Goal: Task Accomplishment & Management: Use online tool/utility

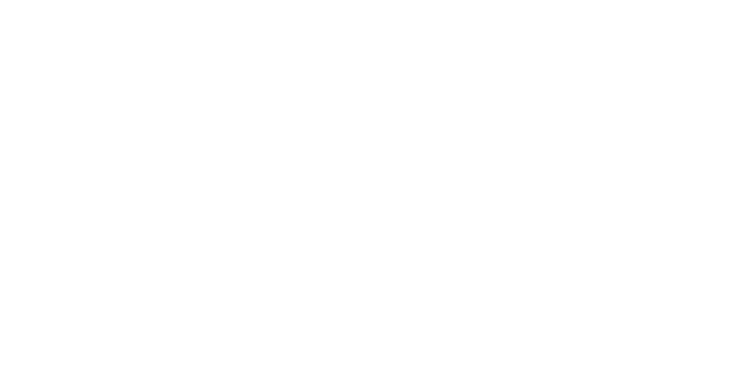
select select "Song"
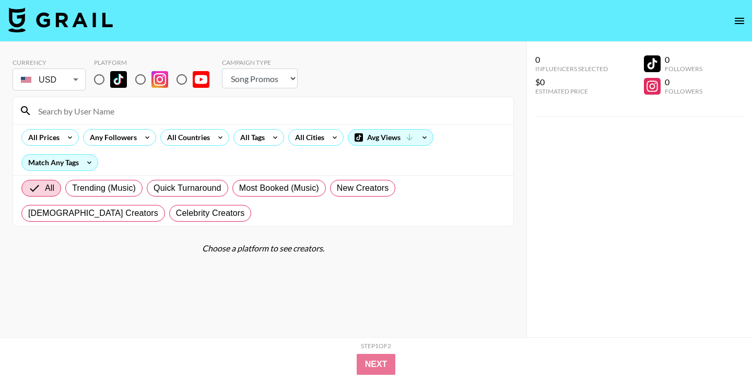
click at [163, 110] on input at bounding box center [269, 110] width 475 height 17
paste input "[URL][DOMAIN_NAME]"
type input "[URL][DOMAIN_NAME]"
click at [139, 78] on input "radio" at bounding box center [141, 79] width 22 height 22
radio input "true"
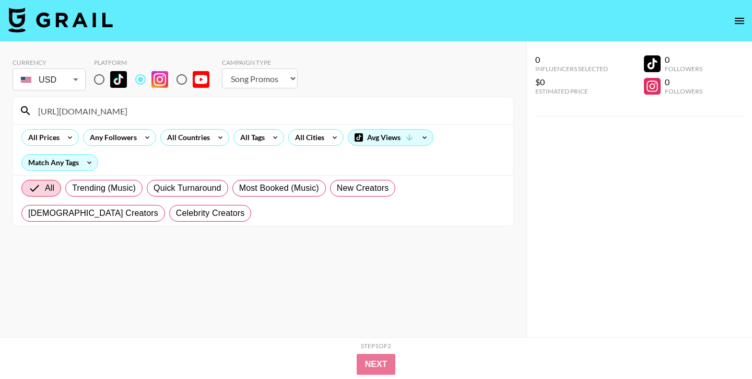
drag, startPoint x: 143, startPoint y: 111, endPoint x: 33, endPoint y: 108, distance: 109.7
click at [33, 109] on input "[URL][DOMAIN_NAME]" at bounding box center [269, 110] width 475 height 17
click at [91, 113] on input "augustacook_/" at bounding box center [269, 110] width 475 height 17
type input "augustacook_"
click at [240, 80] on select "Choose Type... Song Promos Brand Promos" at bounding box center [260, 78] width 76 height 20
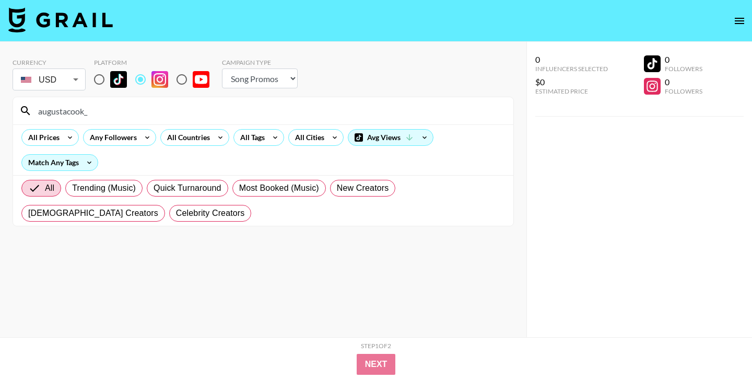
select select "Brand"
click at [222, 68] on select "Choose Type... Song Promos Brand Promos" at bounding box center [260, 78] width 76 height 20
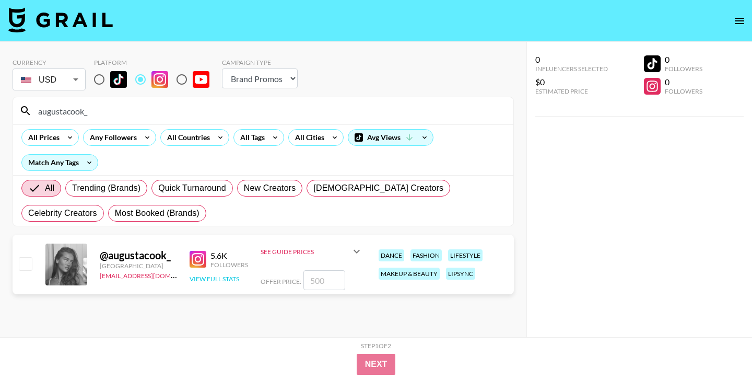
click at [223, 278] on button "View Full Stats" at bounding box center [215, 279] width 50 height 8
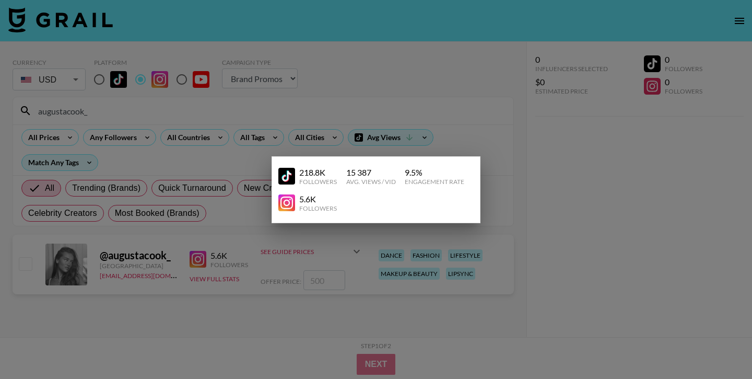
click at [284, 176] on img at bounding box center [286, 176] width 17 height 17
click at [361, 148] on div at bounding box center [376, 189] width 752 height 379
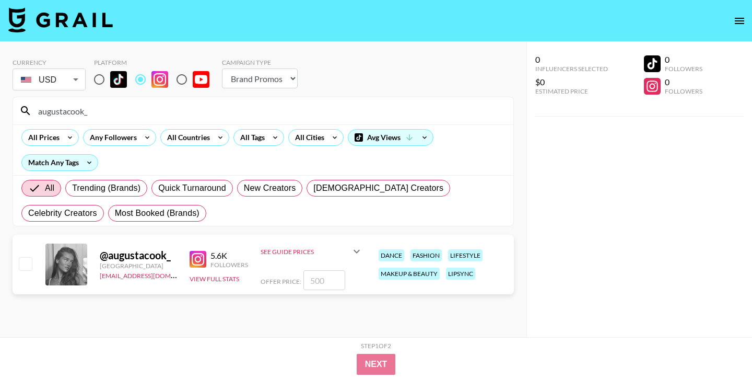
click at [126, 106] on input "augustacook_" at bounding box center [269, 110] width 475 height 17
drag, startPoint x: 115, startPoint y: 108, endPoint x: 31, endPoint y: 106, distance: 84.1
click at [32, 107] on input "augustacook_" at bounding box center [269, 110] width 475 height 17
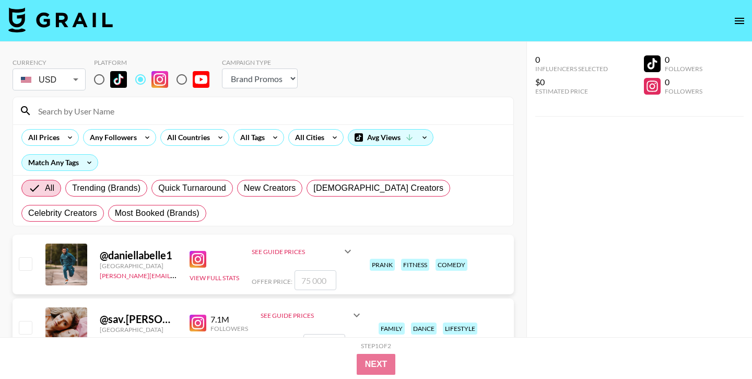
paste input "[URL][DOMAIN_NAME]"
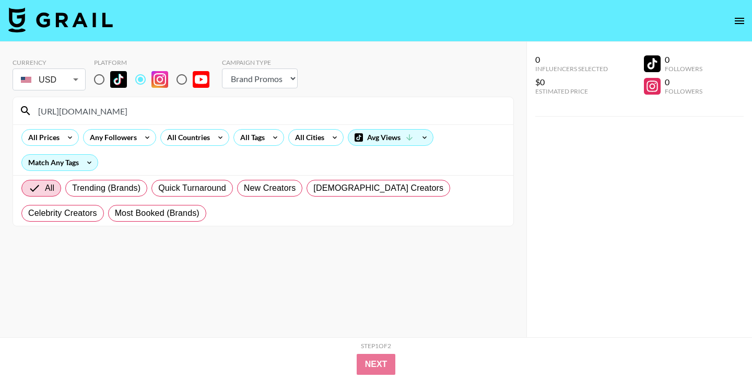
type input "[URL][DOMAIN_NAME]"
drag, startPoint x: 211, startPoint y: 119, endPoint x: 144, endPoint y: 120, distance: 67.4
click at [144, 120] on div "[URL][DOMAIN_NAME]" at bounding box center [263, 110] width 501 height 27
drag, startPoint x: 190, startPoint y: 113, endPoint x: 19, endPoint y: 111, distance: 170.3
click at [19, 111] on div "[URL][DOMAIN_NAME]" at bounding box center [263, 110] width 501 height 27
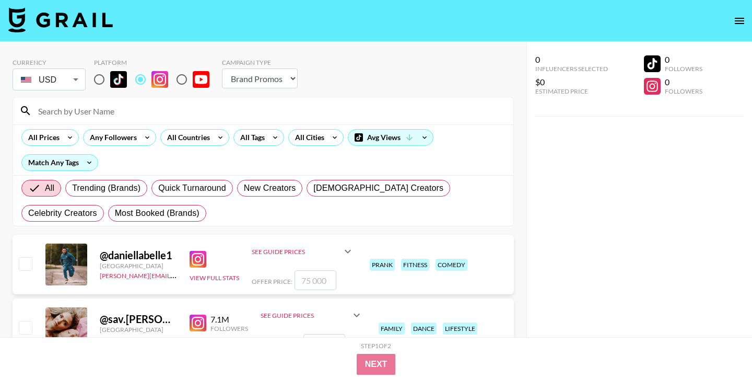
paste input "[URL][DOMAIN_NAME]"
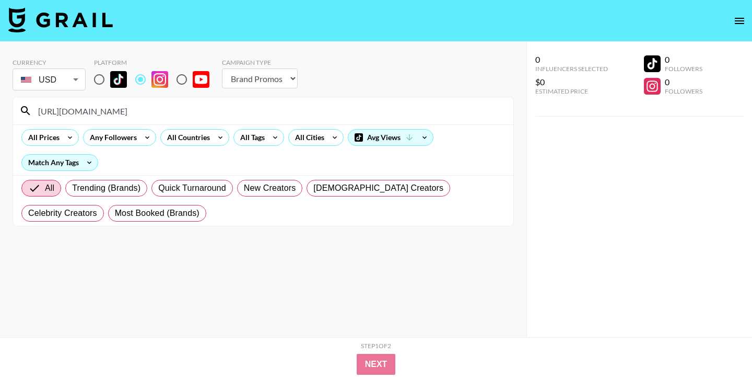
drag, startPoint x: 219, startPoint y: 113, endPoint x: 190, endPoint y: 109, distance: 30.1
click at [190, 109] on input "[URL][DOMAIN_NAME]" at bounding box center [269, 110] width 475 height 17
drag, startPoint x: 142, startPoint y: 111, endPoint x: 34, endPoint y: 112, distance: 107.6
click at [34, 112] on input "[URL][DOMAIN_NAME]" at bounding box center [269, 110] width 475 height 17
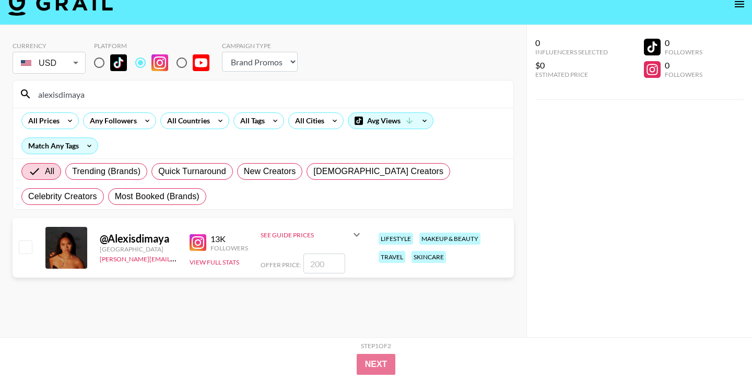
scroll to position [30, 0]
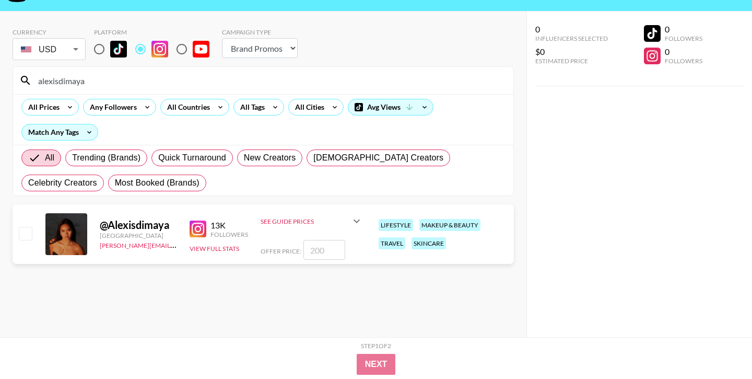
type input "alexisdimaya"
click at [98, 45] on input "radio" at bounding box center [99, 49] width 22 height 22
radio input "true"
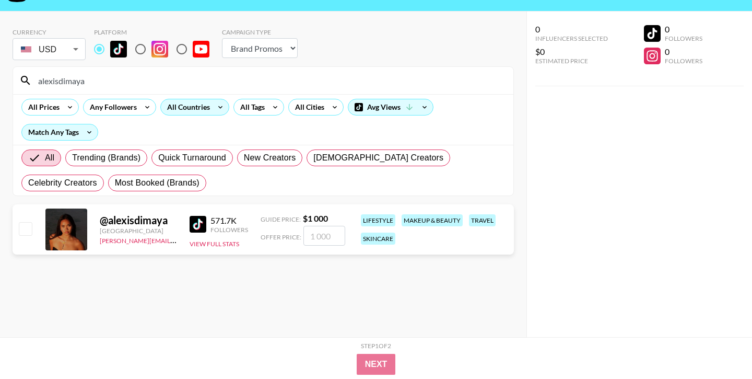
scroll to position [0, 0]
